Goal: Check status

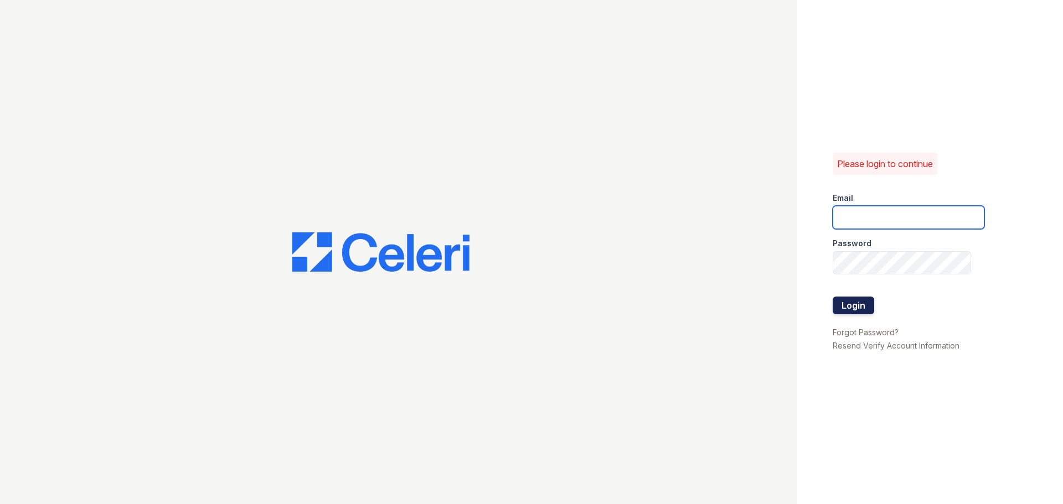
type input "[EMAIL_ADDRESS][DOMAIN_NAME]"
click at [859, 299] on button "Login" at bounding box center [853, 306] width 42 height 18
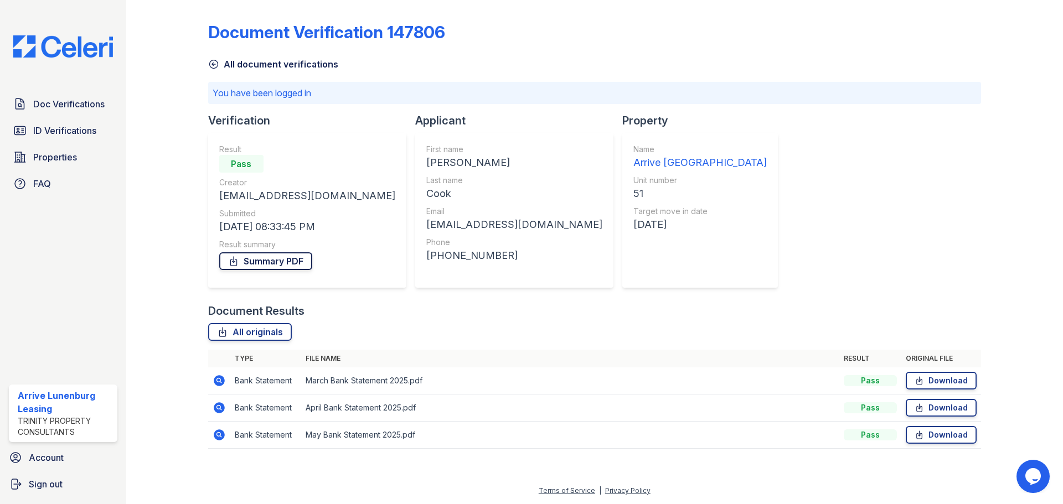
click at [237, 263] on icon at bounding box center [233, 261] width 11 height 11
click at [273, 334] on link "All originals" at bounding box center [250, 332] width 84 height 18
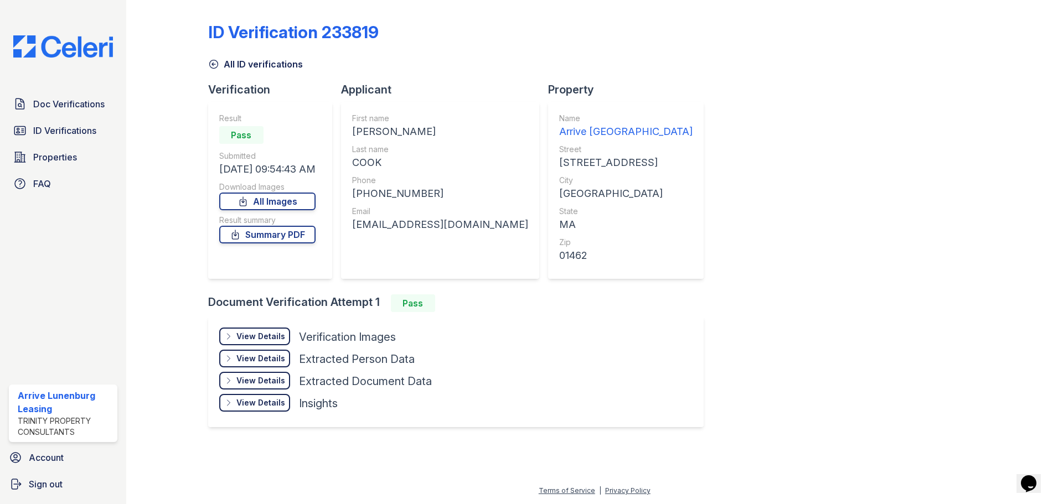
click at [269, 338] on div "View Details" at bounding box center [260, 336] width 49 height 11
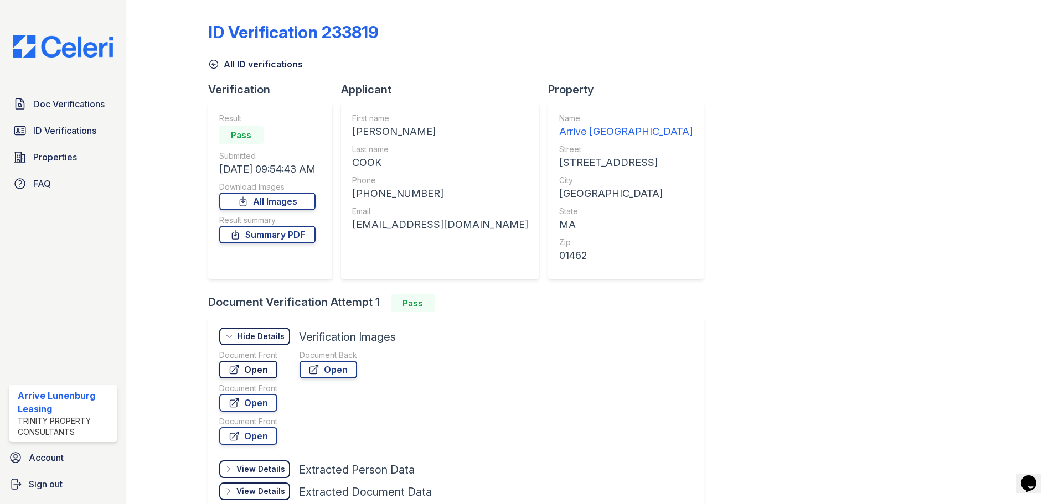
click at [259, 367] on link "Open" at bounding box center [248, 370] width 58 height 18
